Goal: Task Accomplishment & Management: Complete application form

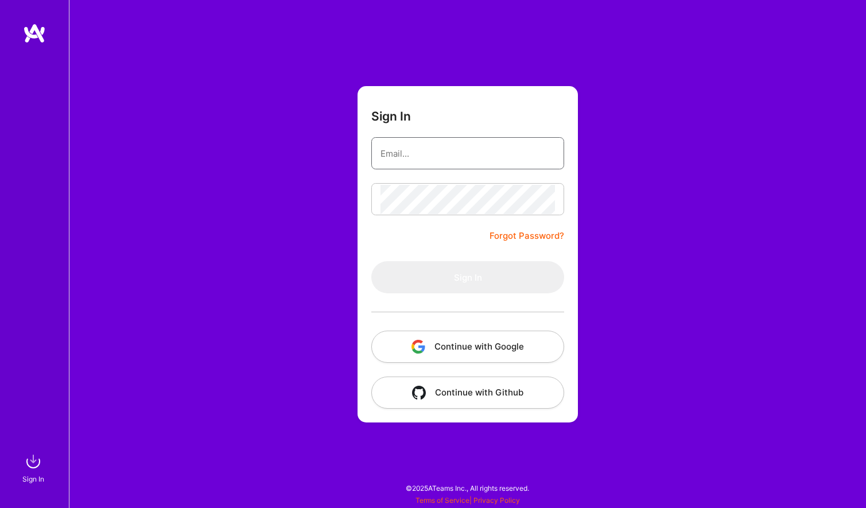
type input "[PERSON_NAME][EMAIL_ADDRESS][DOMAIN_NAME]"
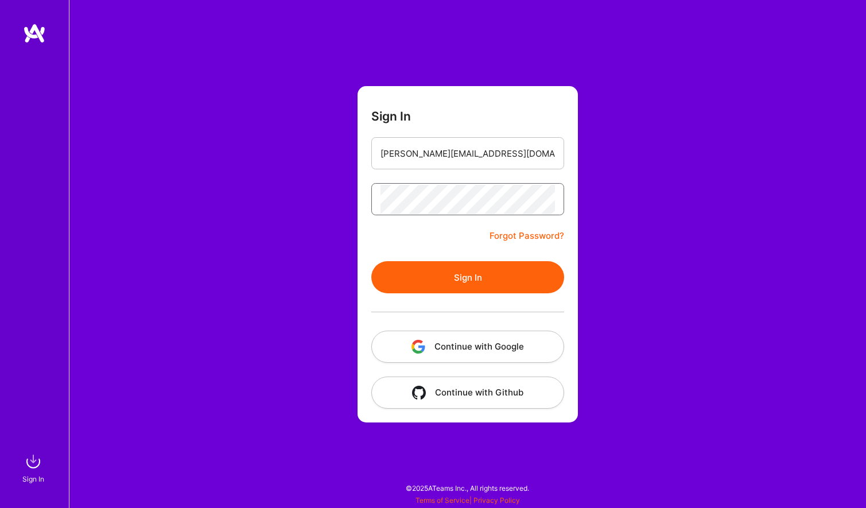
click at [468, 277] on button "Sign In" at bounding box center [467, 277] width 193 height 32
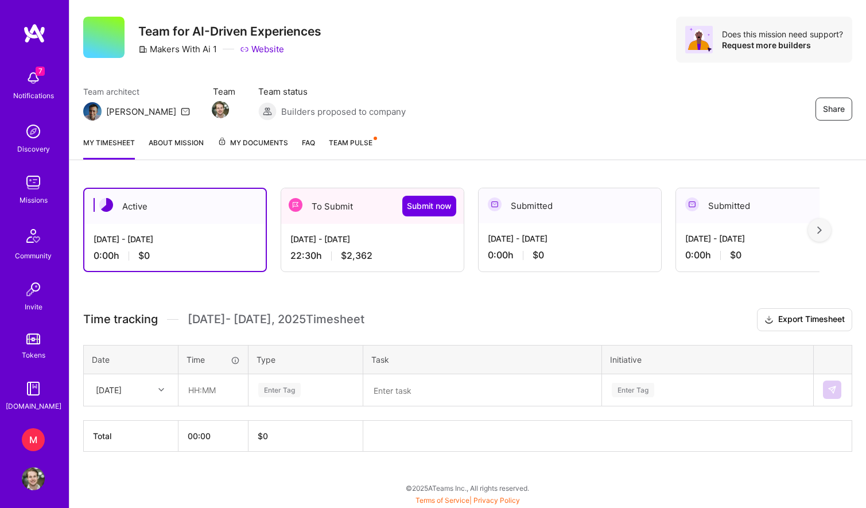
scroll to position [24, 0]
click at [334, 246] on div "[DATE] - [DATE] 22:30 h $2,362" at bounding box center [372, 247] width 182 height 47
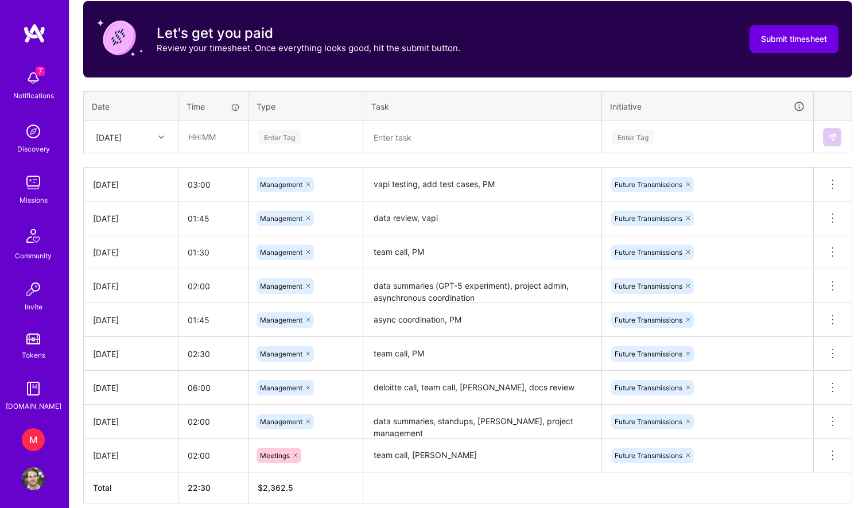
scroll to position [364, 0]
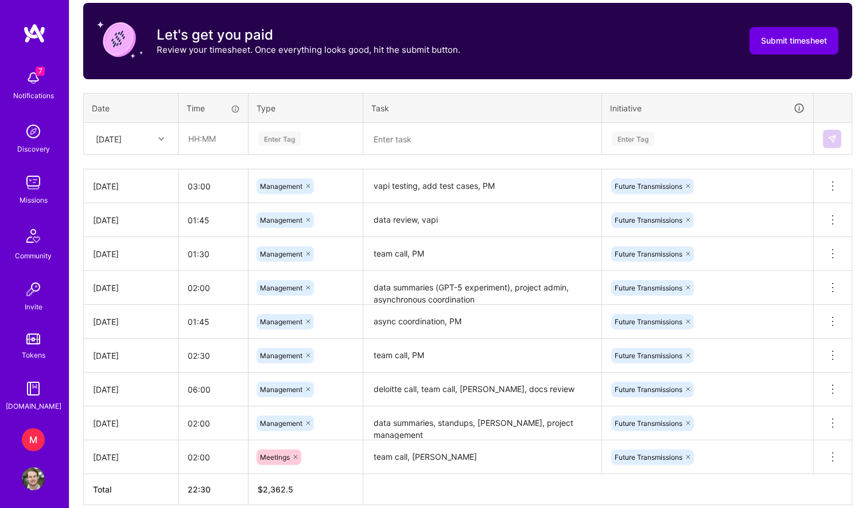
click at [152, 142] on div "[DATE]" at bounding box center [122, 138] width 64 height 19
click at [132, 296] on div "[DATE]" at bounding box center [130, 296] width 93 height 21
click at [191, 134] on input "text" at bounding box center [213, 138] width 68 height 30
click at [201, 137] on input "01:00" at bounding box center [213, 138] width 68 height 30
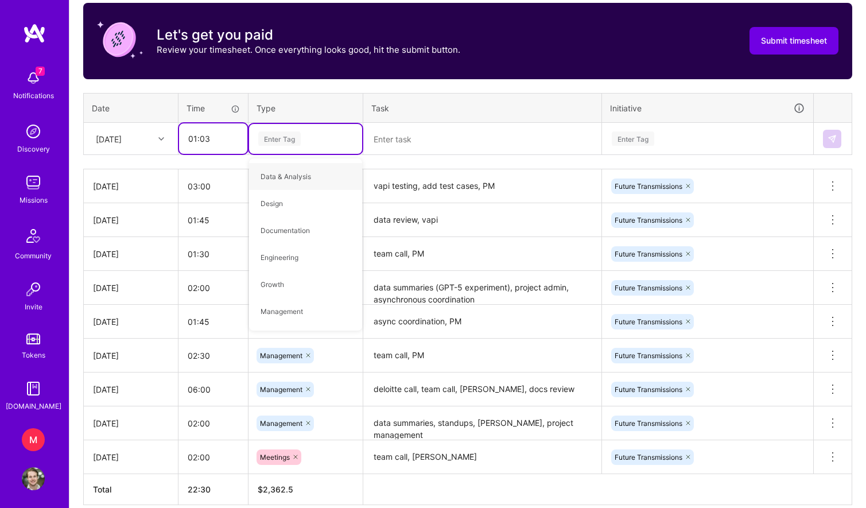
drag, startPoint x: 202, startPoint y: 139, endPoint x: 215, endPoint y: 139, distance: 12.6
click at [203, 139] on input "01:03" at bounding box center [213, 138] width 68 height 30
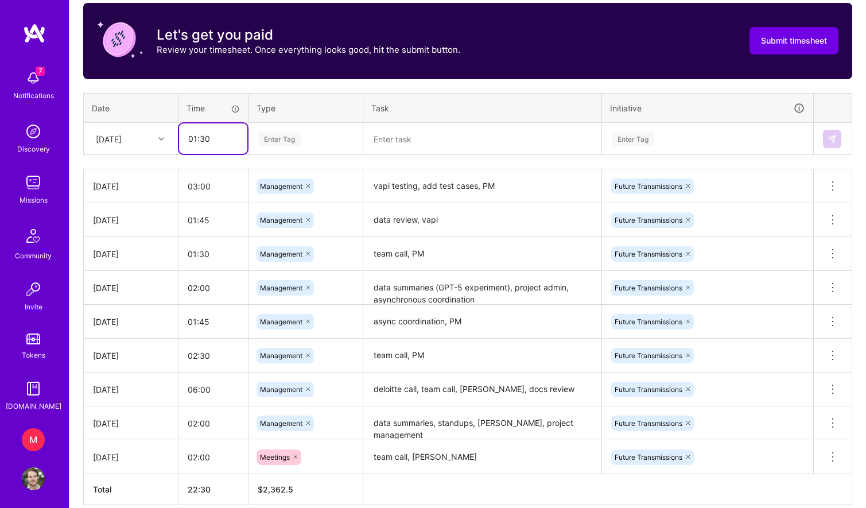
type input "01:30"
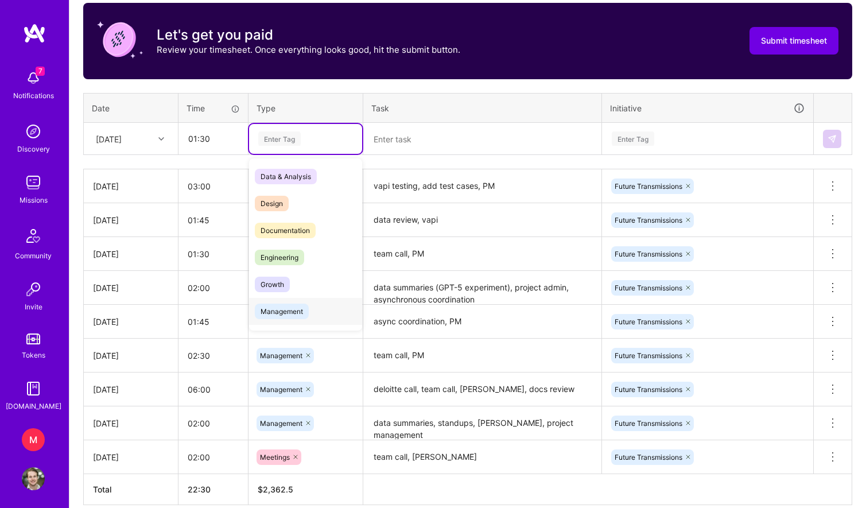
click at [293, 310] on span "Management" at bounding box center [282, 310] width 54 height 15
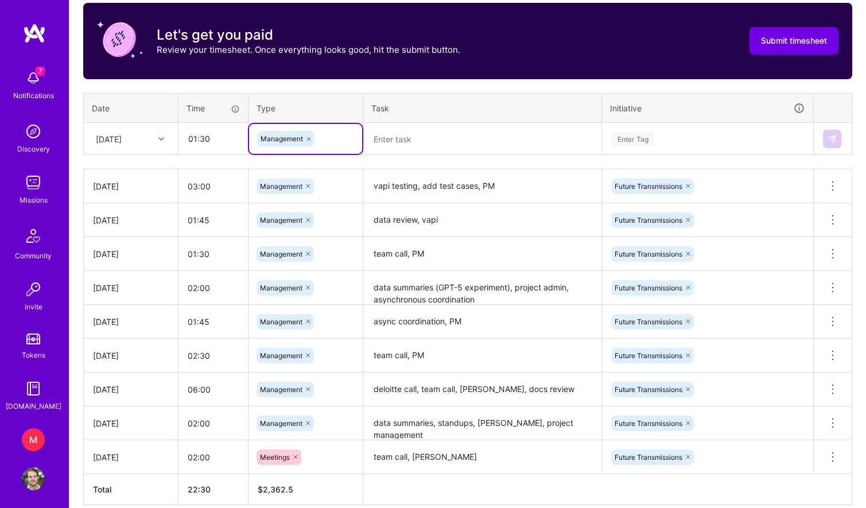
click at [420, 145] on textarea at bounding box center [482, 139] width 236 height 30
paste textarea "team call, PM"
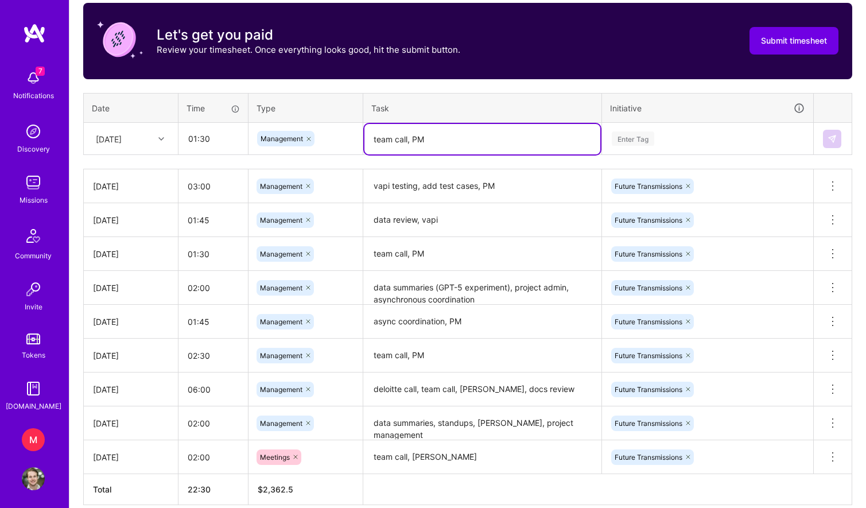
type textarea "team call, PM"
click at [658, 139] on div "Enter Tag" at bounding box center [707, 138] width 194 height 14
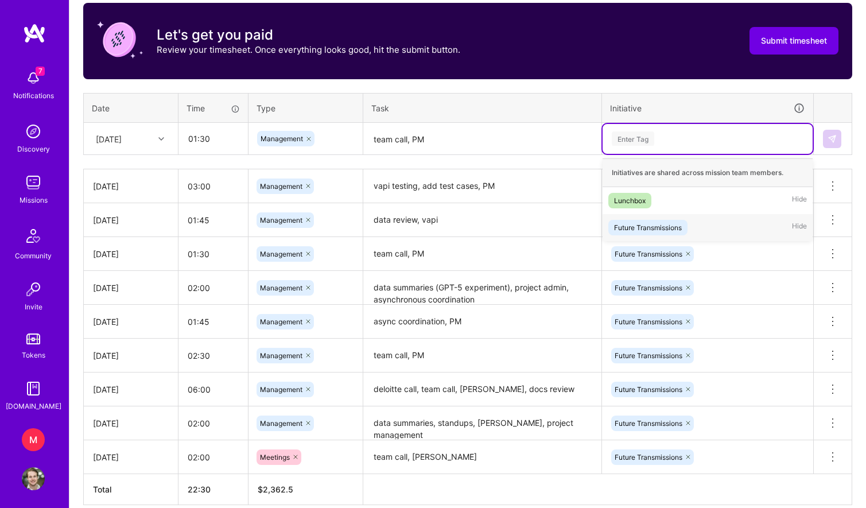
click at [646, 223] on div "Future Transmissions" at bounding box center [648, 227] width 68 height 12
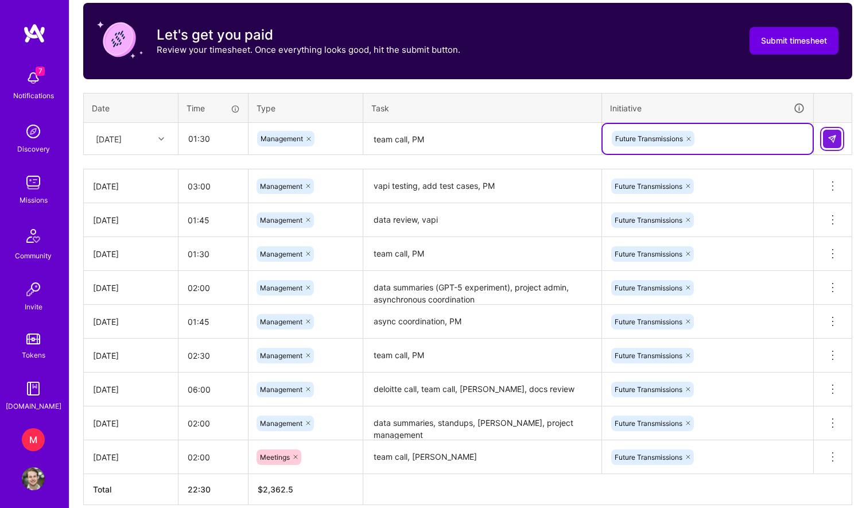
click at [832, 137] on img at bounding box center [831, 138] width 9 height 9
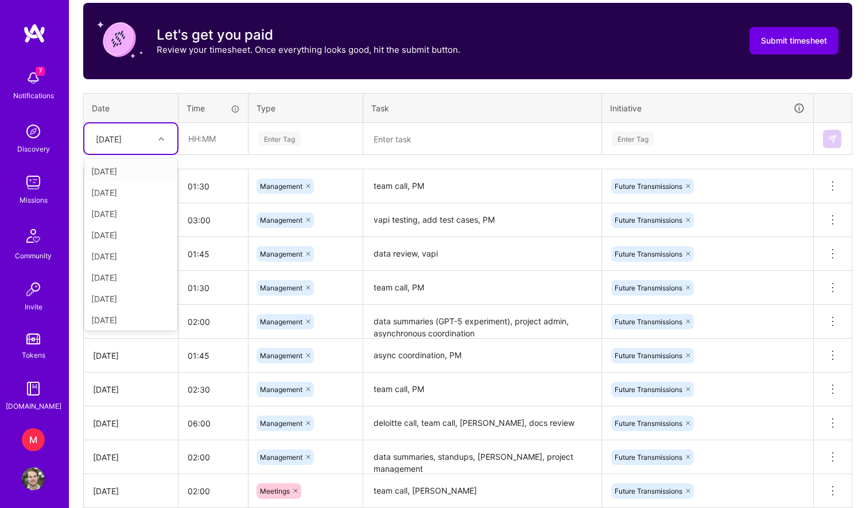
click at [145, 141] on div "[DATE]" at bounding box center [122, 138] width 64 height 19
click at [131, 322] on div "[DATE]" at bounding box center [130, 317] width 93 height 21
click at [422, 143] on textarea at bounding box center [482, 139] width 236 height 30
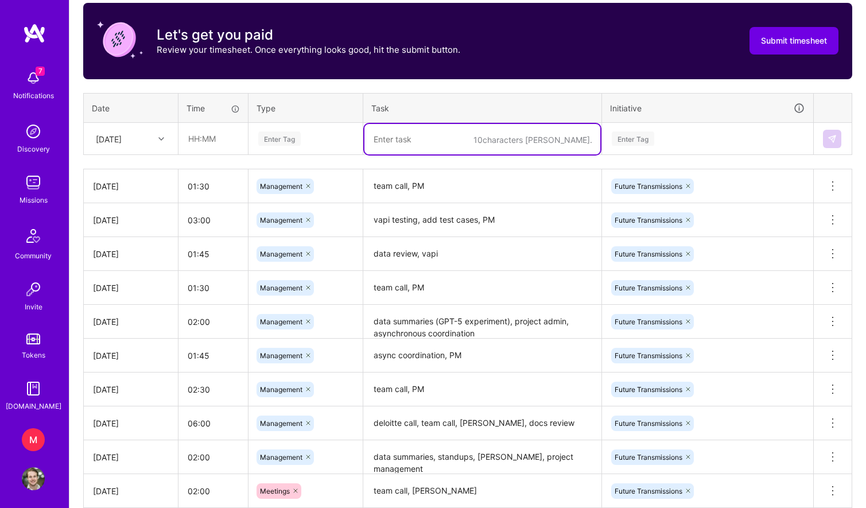
paste textarea "typeform, PM"
type textarea "typeform, PM"
click at [334, 143] on div "Enter Tag" at bounding box center [305, 138] width 97 height 14
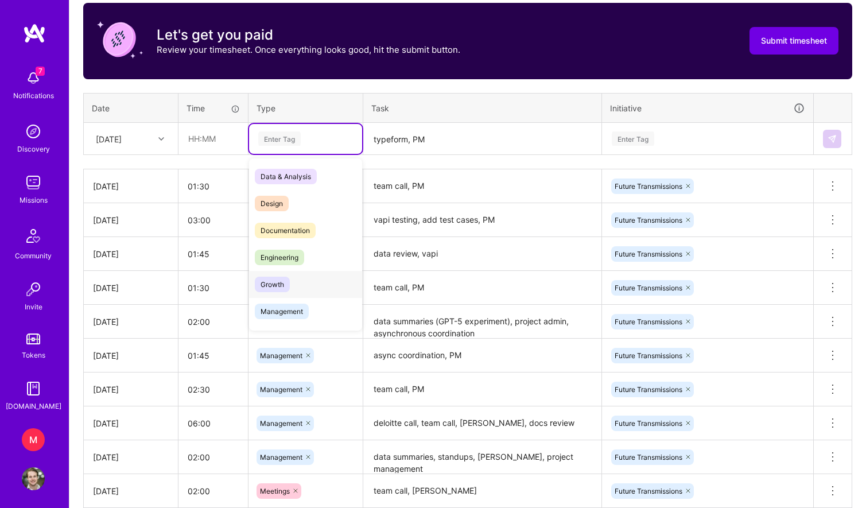
click at [295, 310] on span "Management" at bounding box center [282, 310] width 54 height 15
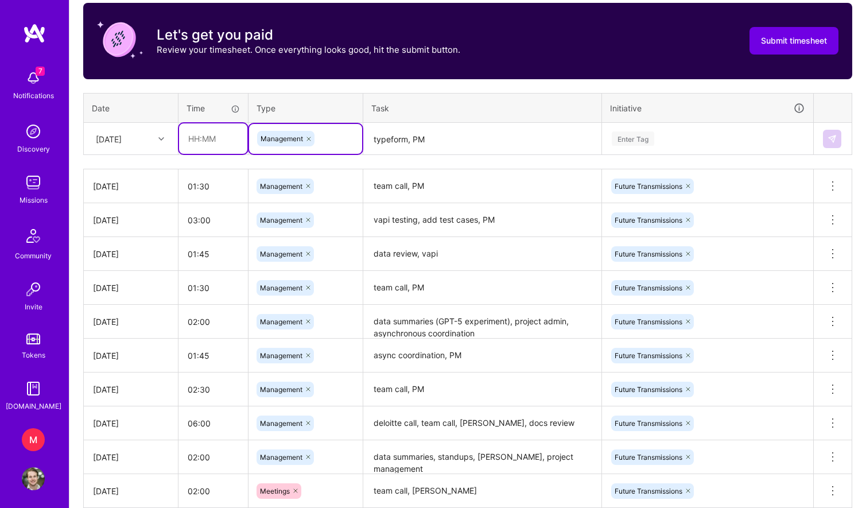
click at [192, 141] on input "text" at bounding box center [213, 138] width 68 height 30
type input "01:30"
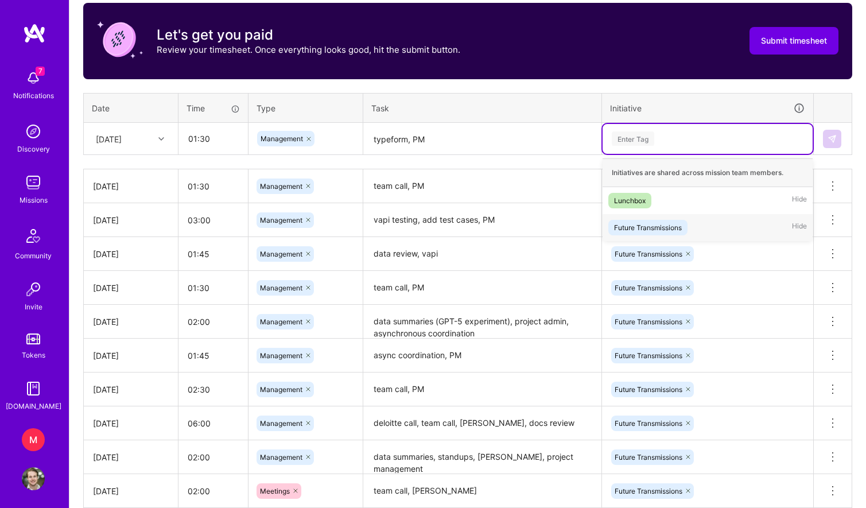
click at [634, 231] on div "Future Transmissions" at bounding box center [648, 227] width 68 height 12
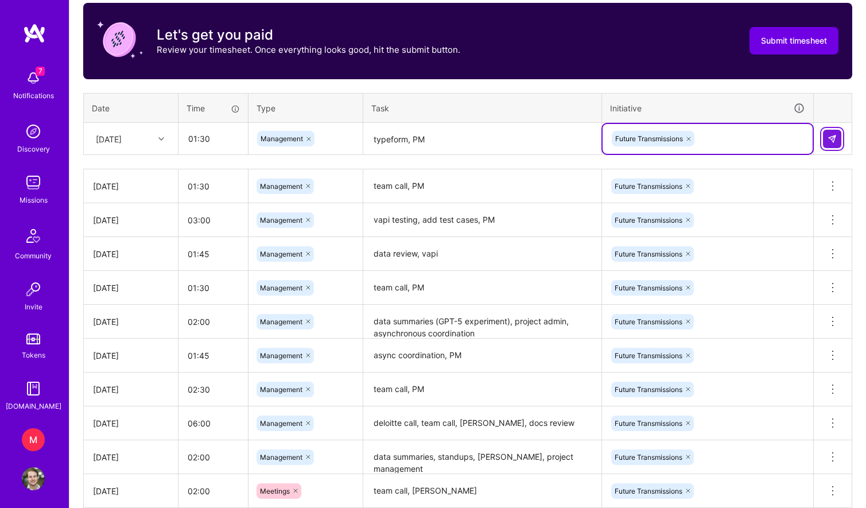
click at [839, 135] on button at bounding box center [832, 139] width 18 height 18
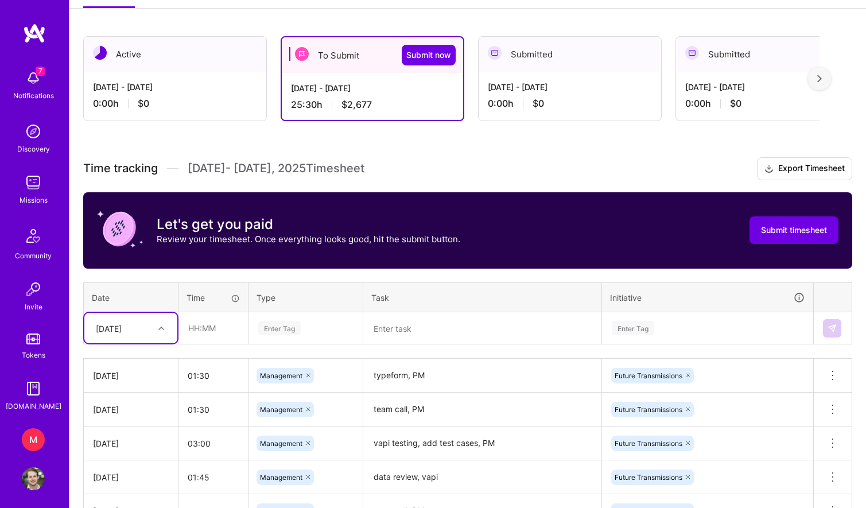
scroll to position [156, 0]
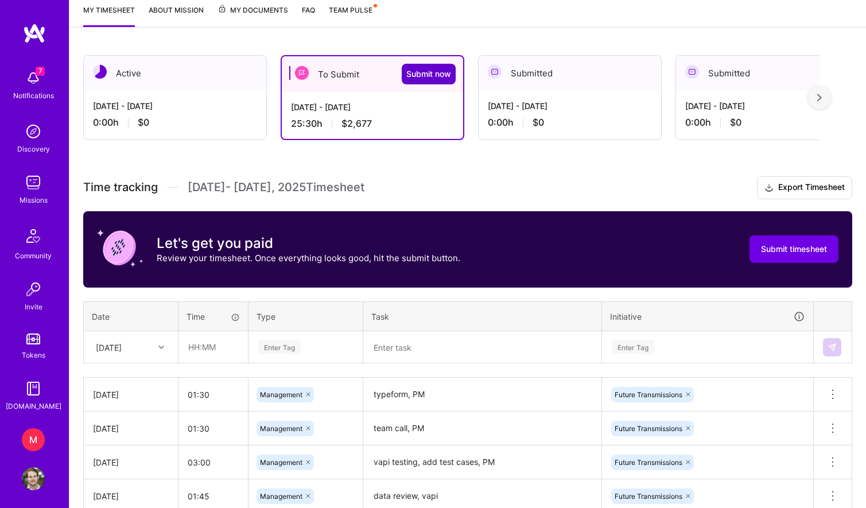
click at [426, 74] on span "Submit now" at bounding box center [428, 73] width 45 height 11
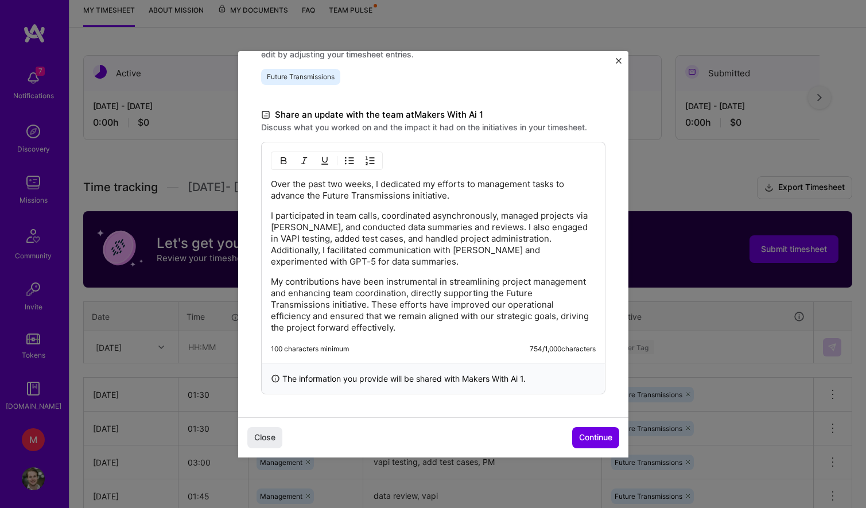
scroll to position [301, 0]
drag, startPoint x: 316, startPoint y: 227, endPoint x: 445, endPoint y: 228, distance: 129.1
click at [445, 228] on p "I participated in team calls, coordinated asynchronously, managed projects via …" at bounding box center [433, 238] width 325 height 57
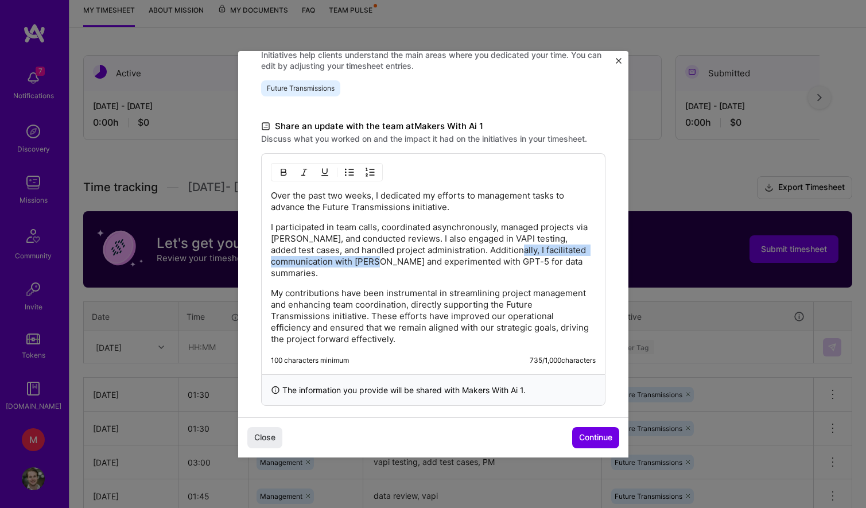
drag, startPoint x: 404, startPoint y: 261, endPoint x: 500, endPoint y: 247, distance: 96.8
click at [500, 247] on p "I participated in team calls, coordinated asynchronously, managed projects via …" at bounding box center [433, 249] width 325 height 57
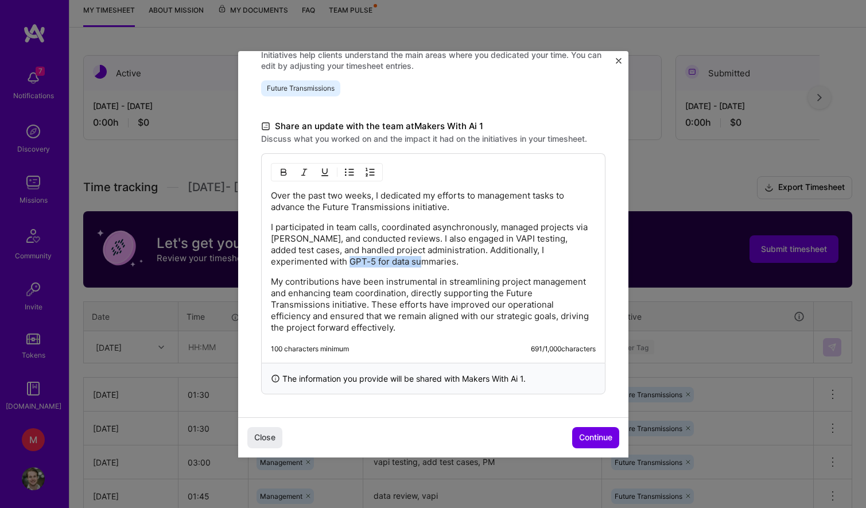
drag, startPoint x: 376, startPoint y: 262, endPoint x: 301, endPoint y: 257, distance: 75.3
click at [301, 257] on p "I participated in team calls, coordinated asynchronously, managed projects via …" at bounding box center [433, 244] width 325 height 46
drag, startPoint x: 395, startPoint y: 259, endPoint x: 446, endPoint y: 251, distance: 51.7
click at [446, 251] on p "I participated in team calls, coordinated asynchronously, managed projects via …" at bounding box center [433, 244] width 325 height 46
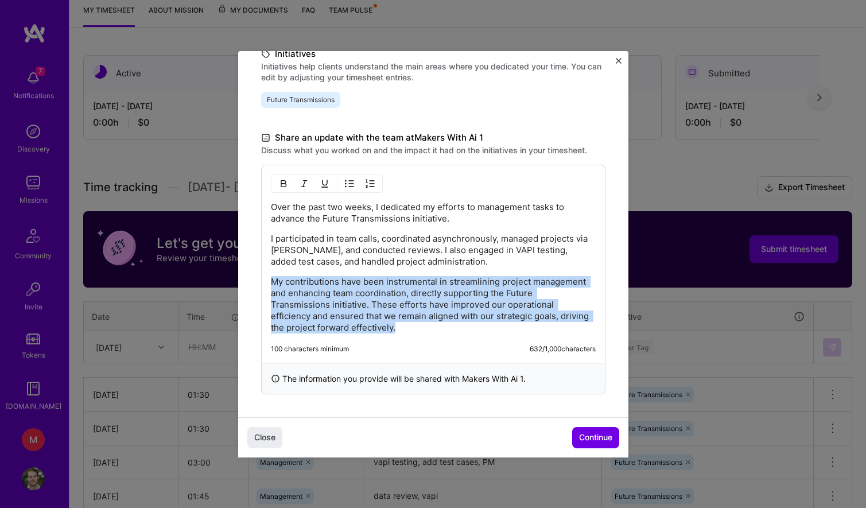
drag, startPoint x: 271, startPoint y: 280, endPoint x: 320, endPoint y: 329, distance: 69.0
click at [320, 330] on p "My contributions have been instrumental in streamlining project management and …" at bounding box center [433, 304] width 325 height 57
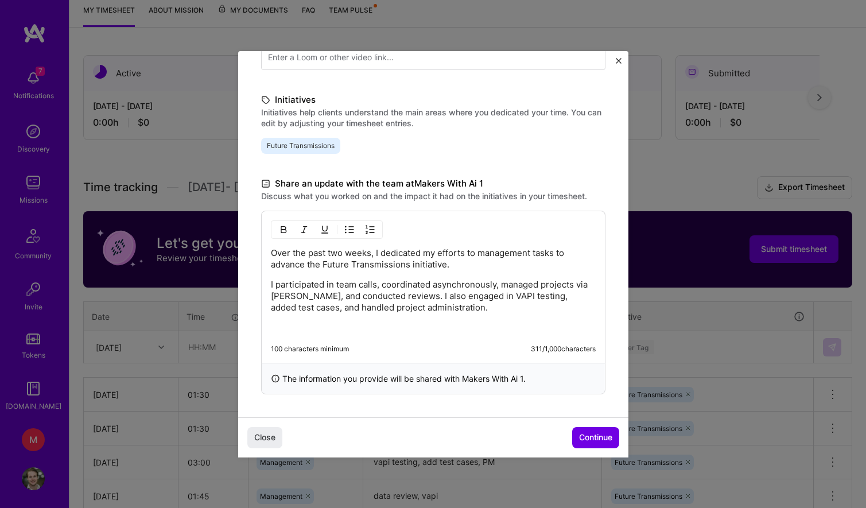
scroll to position [212, 0]
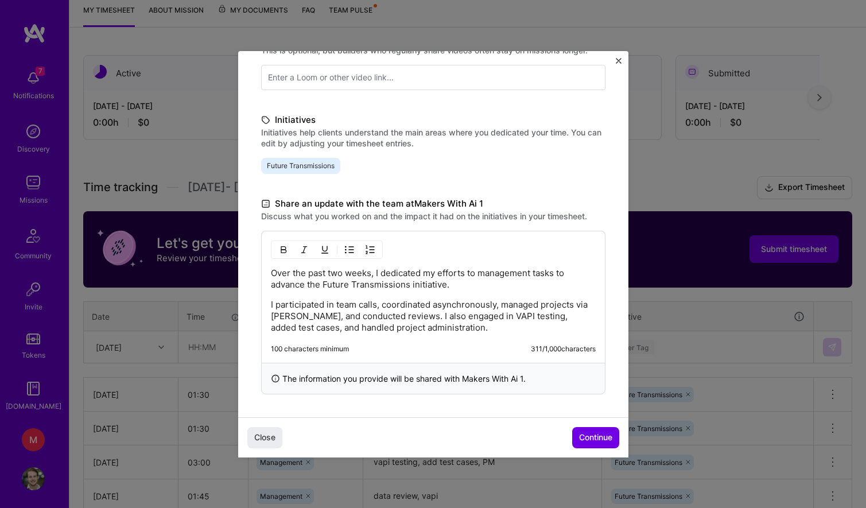
click at [523, 312] on p "I participated in team calls, coordinated asynchronously, managed projects via …" at bounding box center [433, 316] width 325 height 34
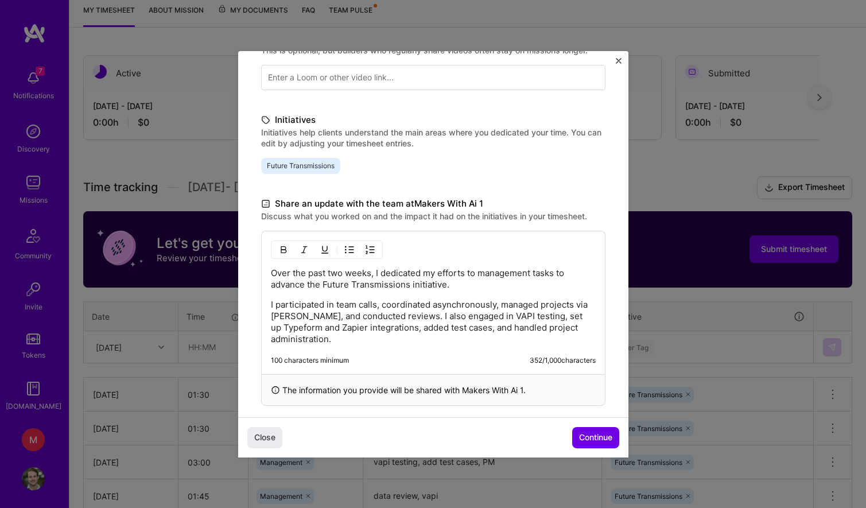
click at [575, 319] on p "I participated in team calls, coordinated asynchronously, managed projects via …" at bounding box center [433, 322] width 325 height 46
click at [593, 437] on span "Continue" at bounding box center [595, 436] width 33 height 11
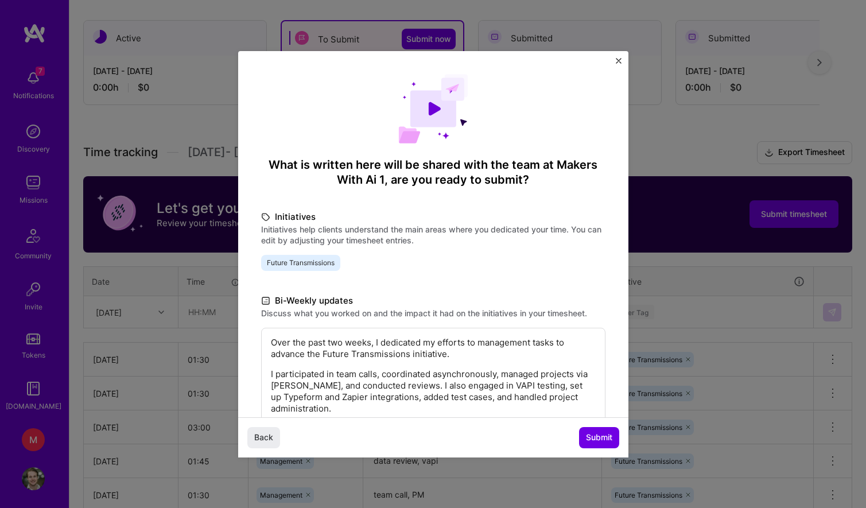
scroll to position [0, 0]
click at [590, 441] on span "Submit" at bounding box center [599, 436] width 26 height 11
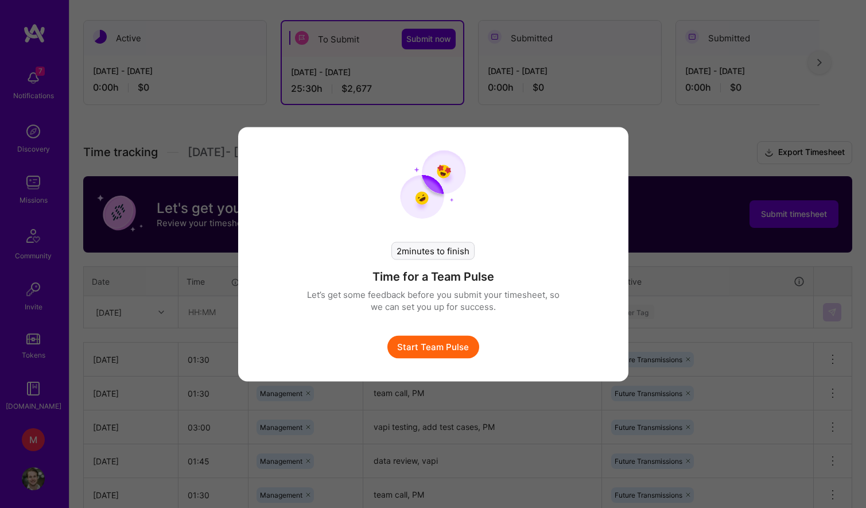
click at [451, 349] on button "Start Team Pulse" at bounding box center [433, 346] width 92 height 23
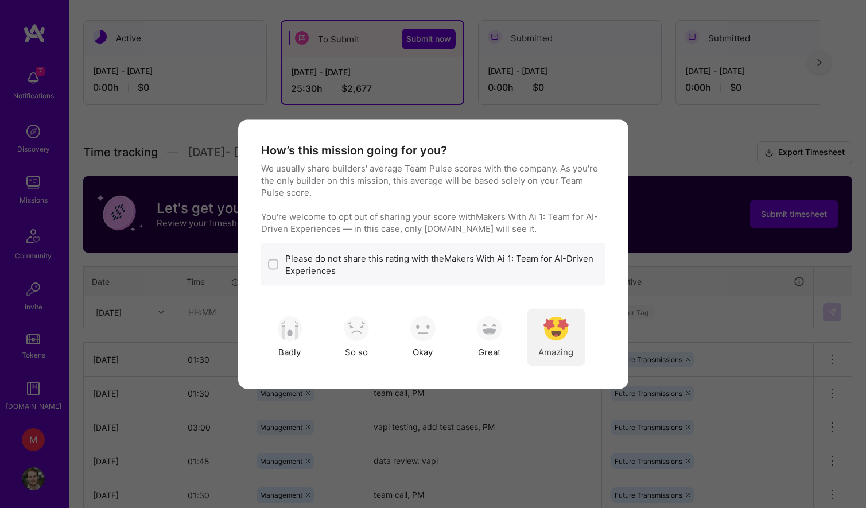
click at [559, 334] on img "modal" at bounding box center [555, 328] width 25 height 25
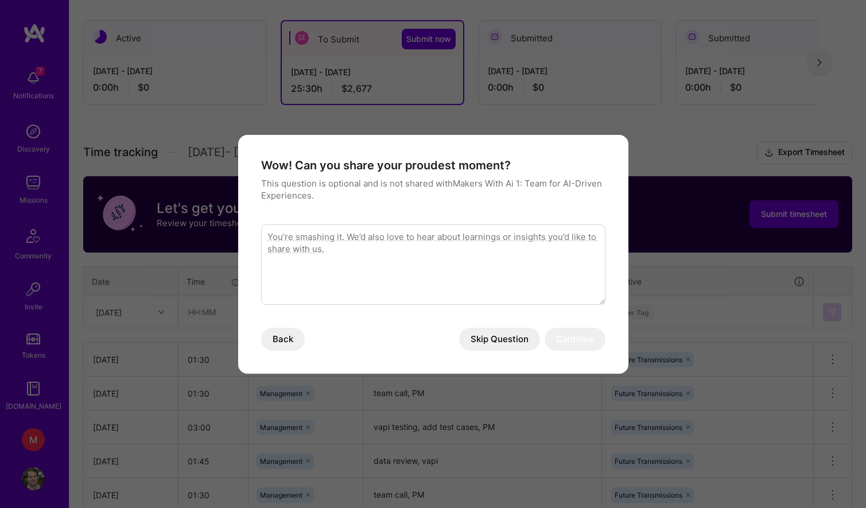
click at [500, 338] on button "Skip Question" at bounding box center [499, 339] width 81 height 23
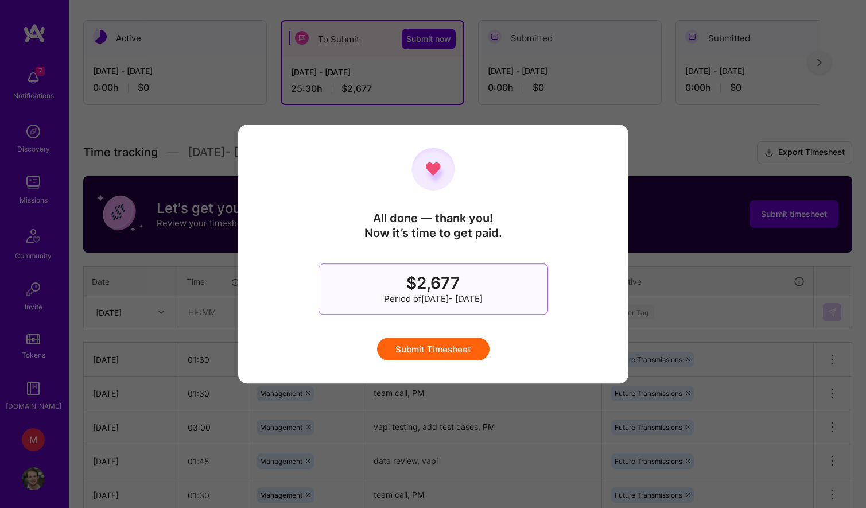
click at [465, 352] on button "Submit Timesheet" at bounding box center [433, 348] width 112 height 23
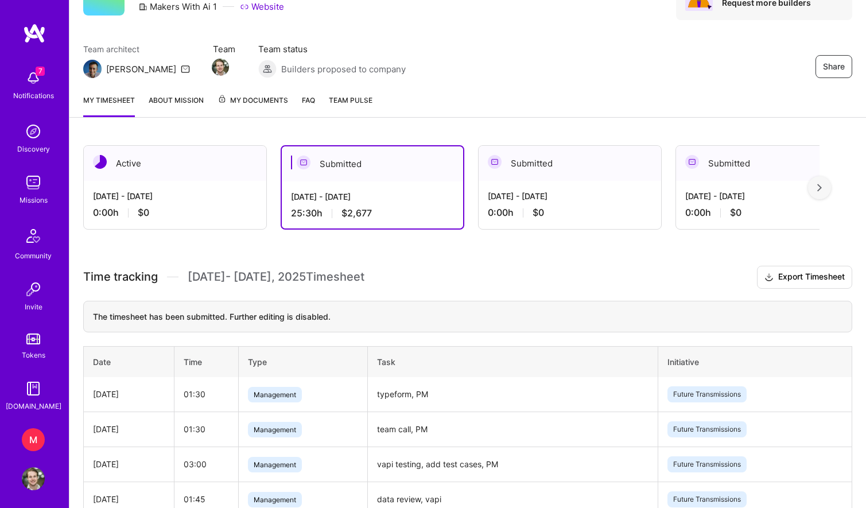
scroll to position [48, 0]
